Goal: Task Accomplishment & Management: Manage account settings

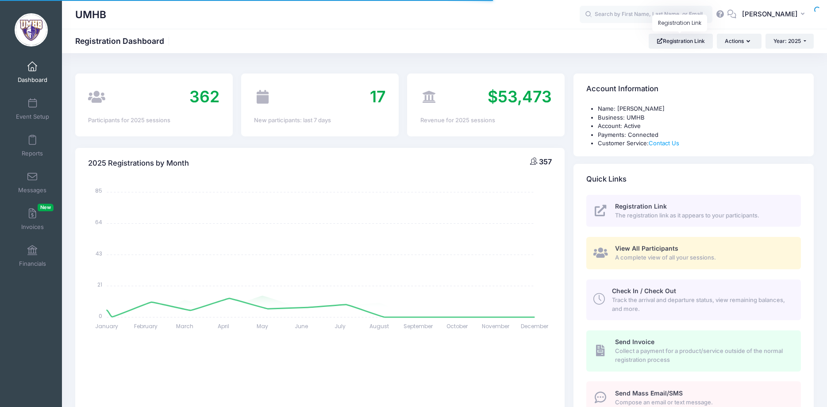
select select
click at [696, 39] on link "Registration Link" at bounding box center [681, 41] width 64 height 15
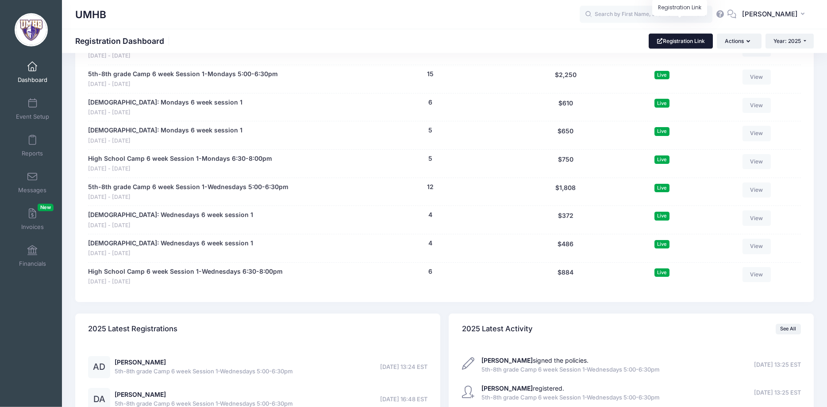
scroll to position [1264, 0]
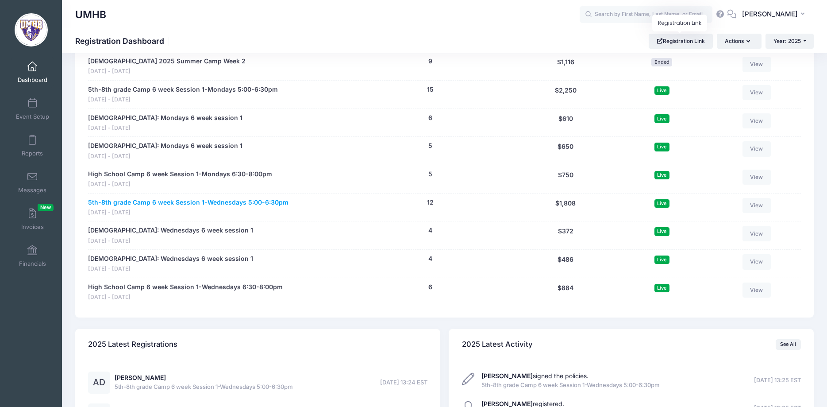
click at [173, 207] on link "5th-8th grade Camp 6 week Session 1-Wednesdays 5:00-6:30pm" at bounding box center [188, 202] width 200 height 9
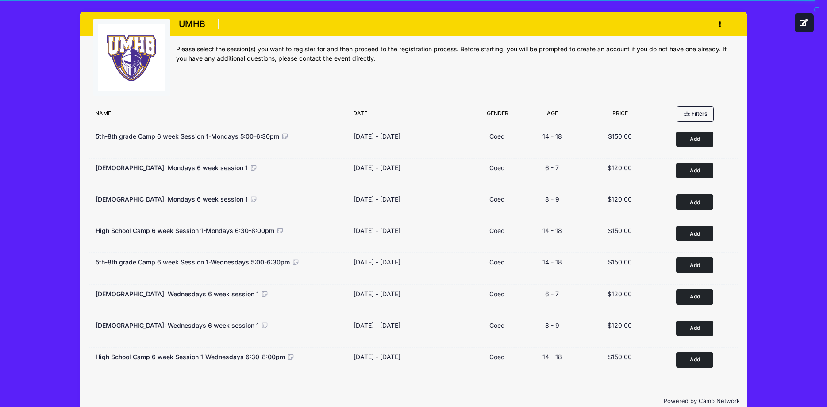
drag, startPoint x: 761, startPoint y: 97, endPoint x: 697, endPoint y: 66, distance: 70.3
click at [760, 96] on div "UMHB Register My Profile My Events My Registrations Settings" at bounding box center [413, 212] width 800 height 424
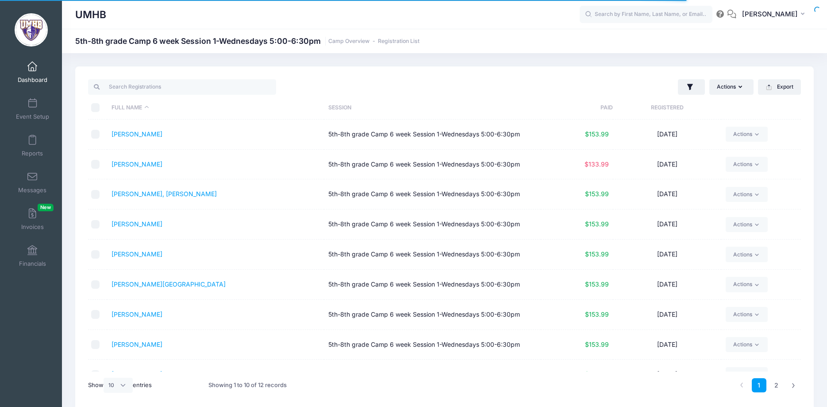
scroll to position [48, 0]
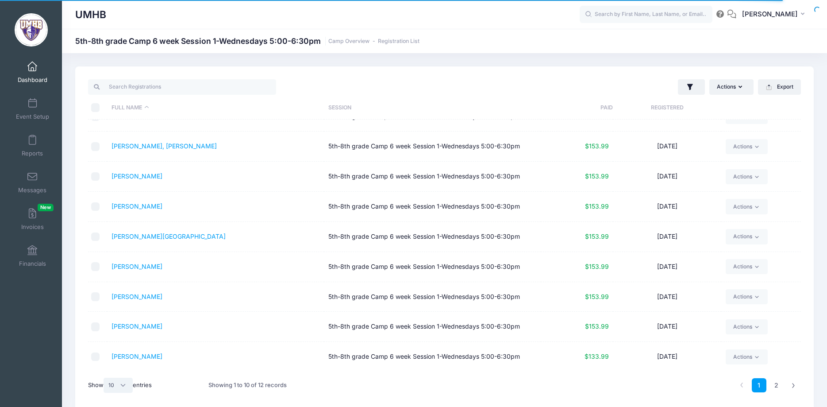
click at [104, 377] on select "All 10 25 50" at bounding box center [118, 384] width 29 height 15
select select "-1"
click option "All" at bounding box center [0, 0] width 0 height 0
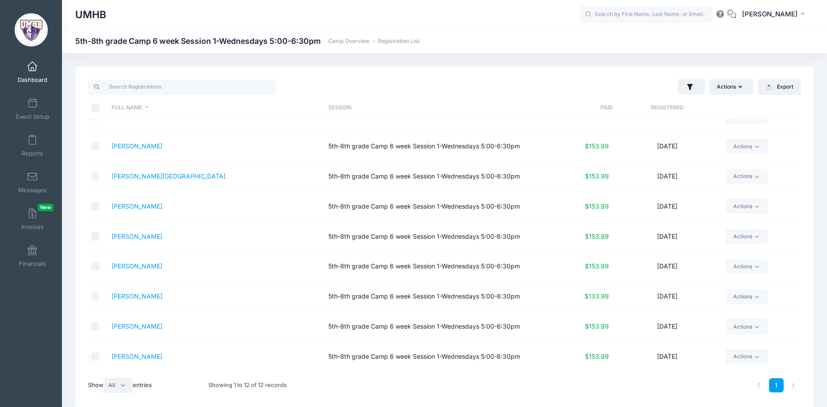
scroll to position [0, 0]
